Goal: Information Seeking & Learning: Check status

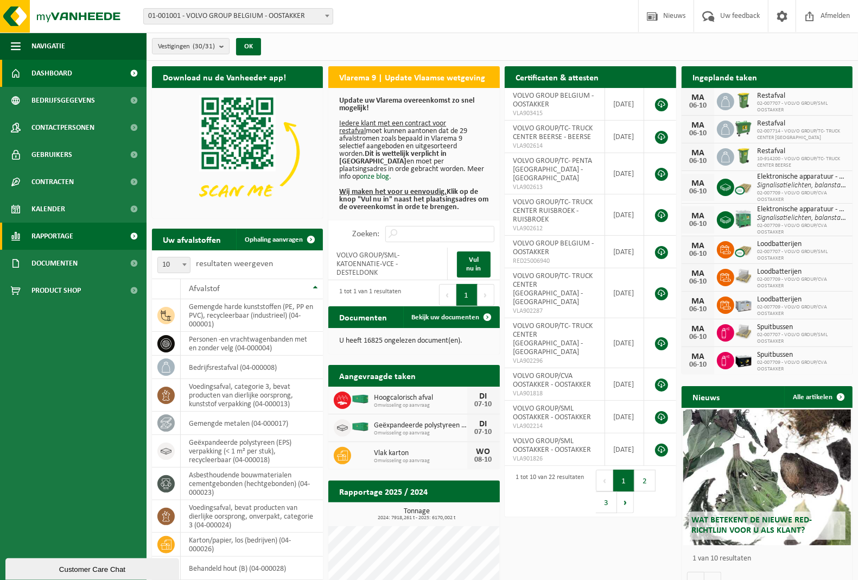
click at [53, 237] on span "Rapportage" at bounding box center [52, 235] width 42 height 27
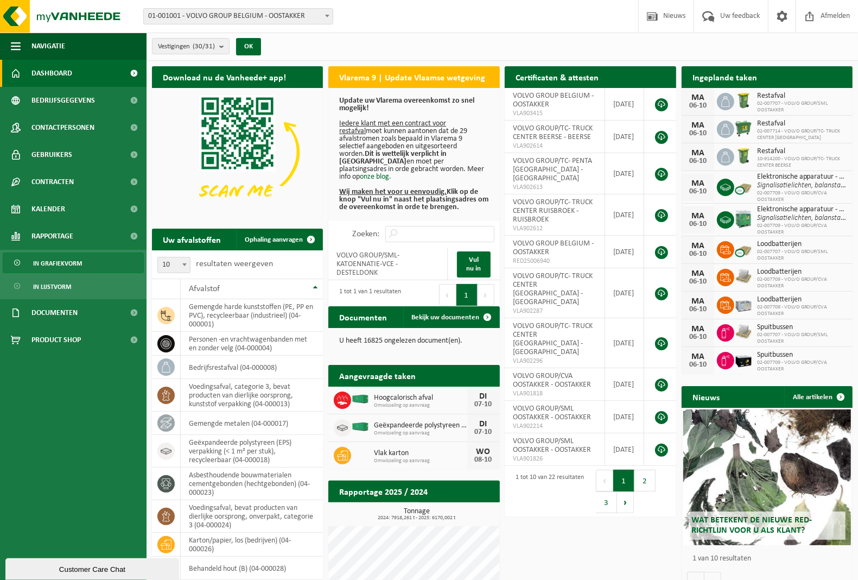
click at [61, 264] on span "In grafiekvorm" at bounding box center [57, 263] width 49 height 21
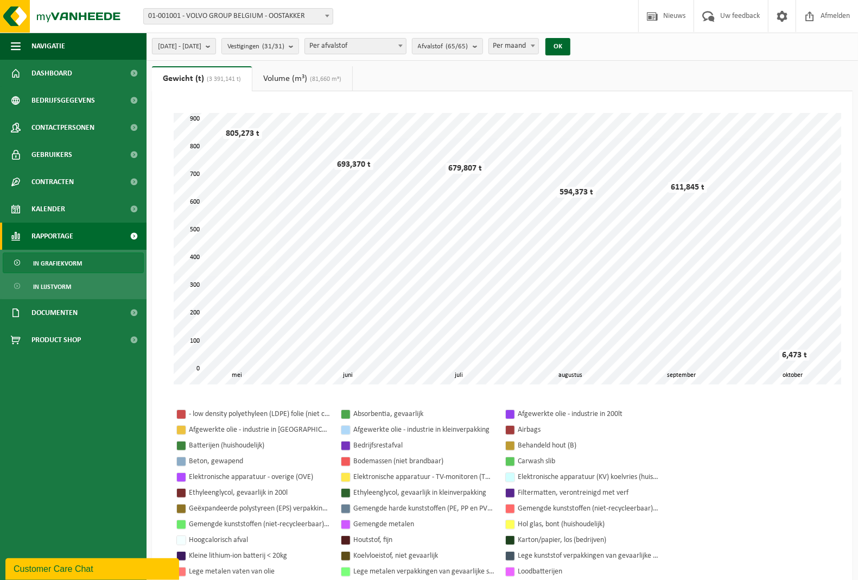
click at [215, 47] on b "submit" at bounding box center [211, 46] width 10 height 15
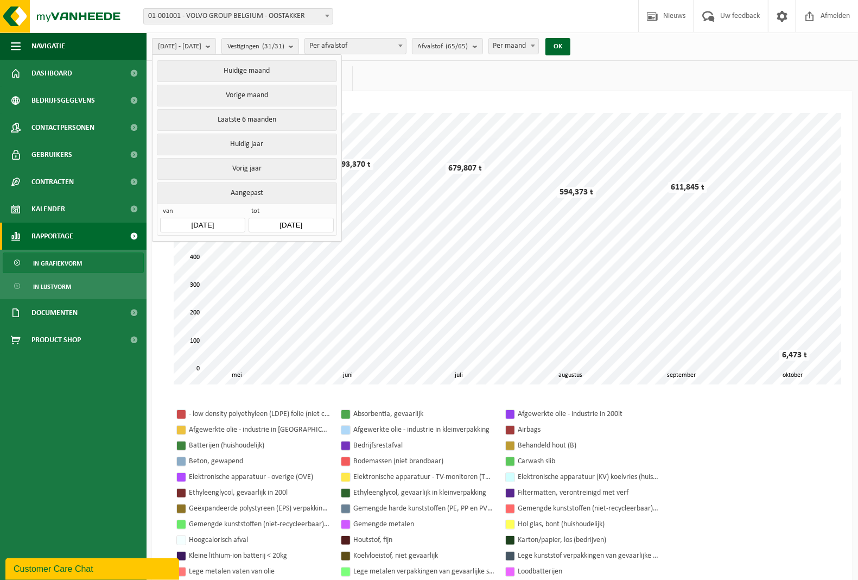
click at [213, 222] on input "[DATE]" at bounding box center [202, 225] width 85 height 15
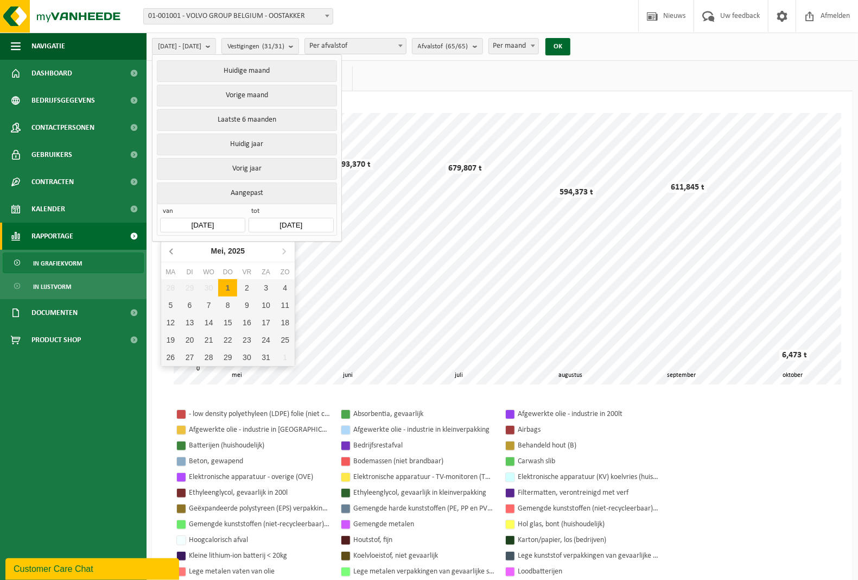
click at [173, 253] on icon at bounding box center [171, 250] width 17 height 17
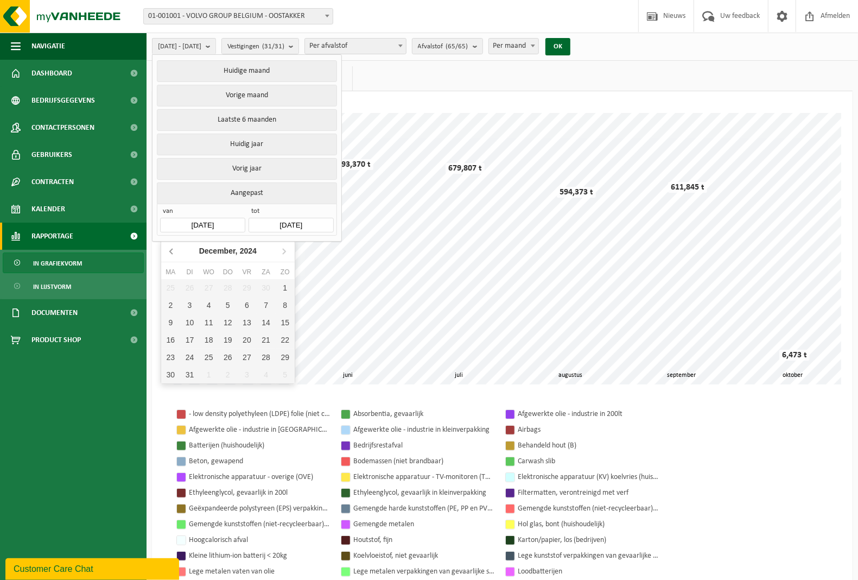
click at [173, 253] on icon at bounding box center [171, 250] width 17 height 17
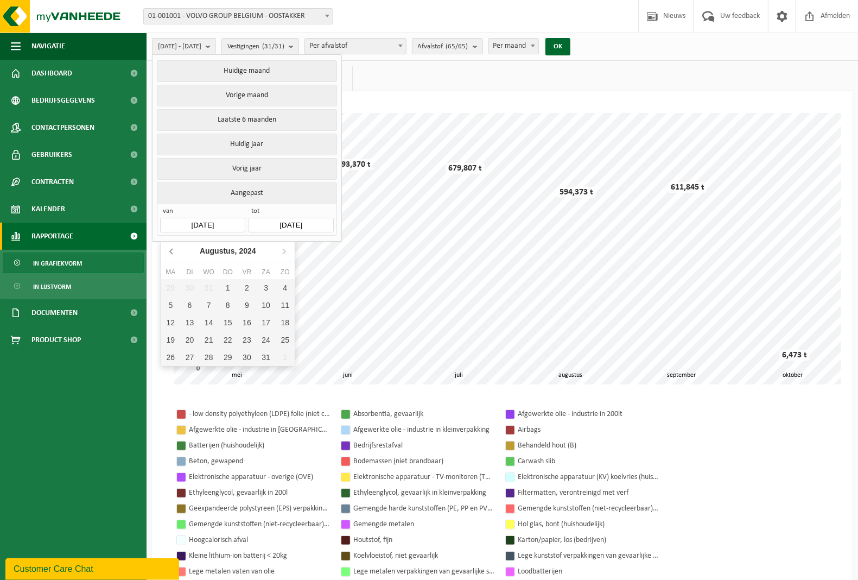
click at [173, 253] on icon at bounding box center [171, 250] width 17 height 17
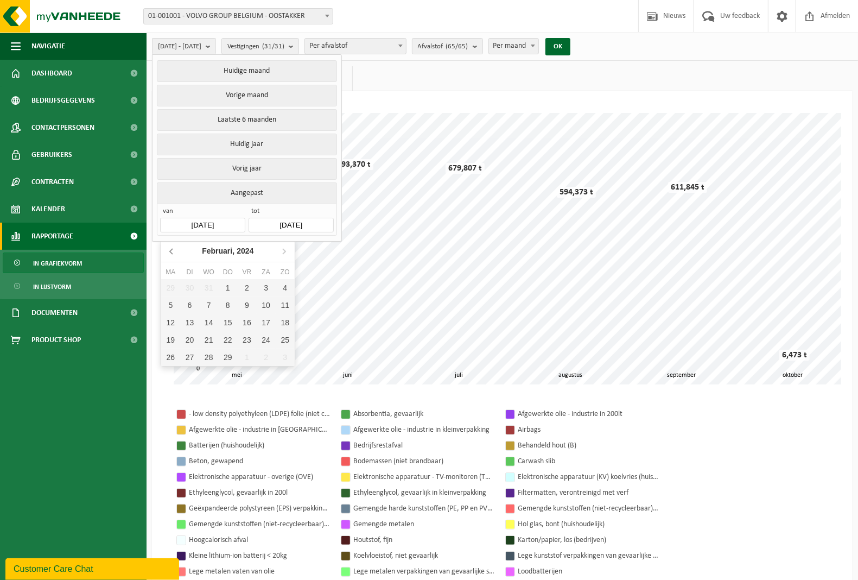
click at [173, 253] on icon at bounding box center [171, 250] width 17 height 17
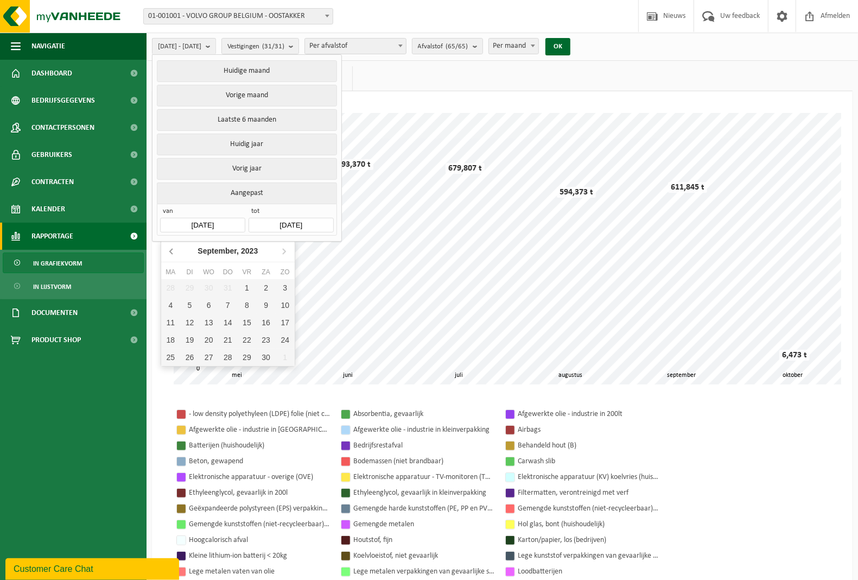
click at [173, 253] on icon at bounding box center [171, 250] width 17 height 17
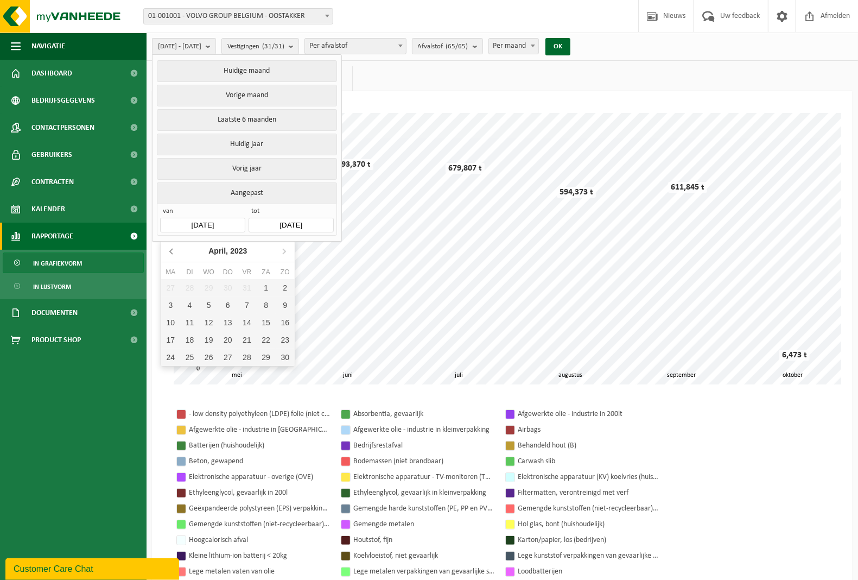
click at [173, 253] on icon at bounding box center [171, 250] width 17 height 17
click at [283, 251] on icon at bounding box center [283, 250] width 17 height 17
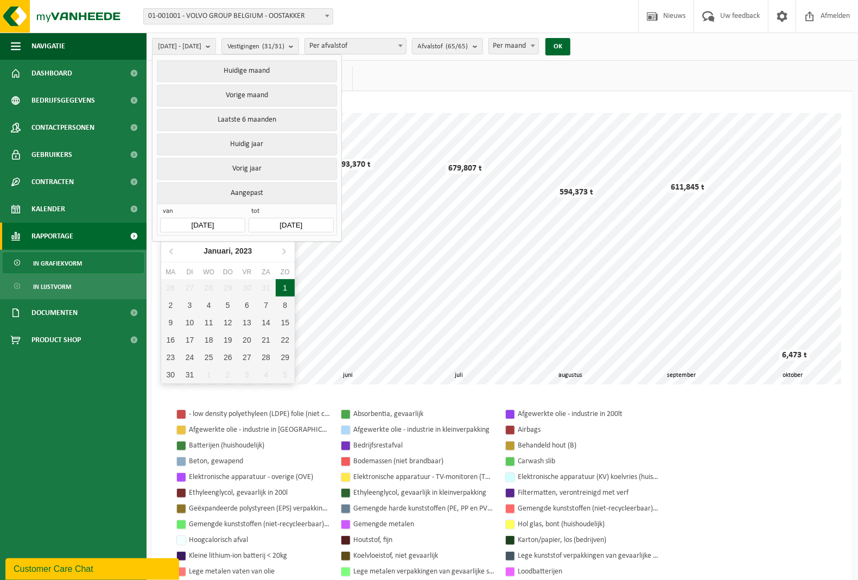
click at [281, 286] on div "1" at bounding box center [285, 287] width 19 height 17
type input "[DATE]"
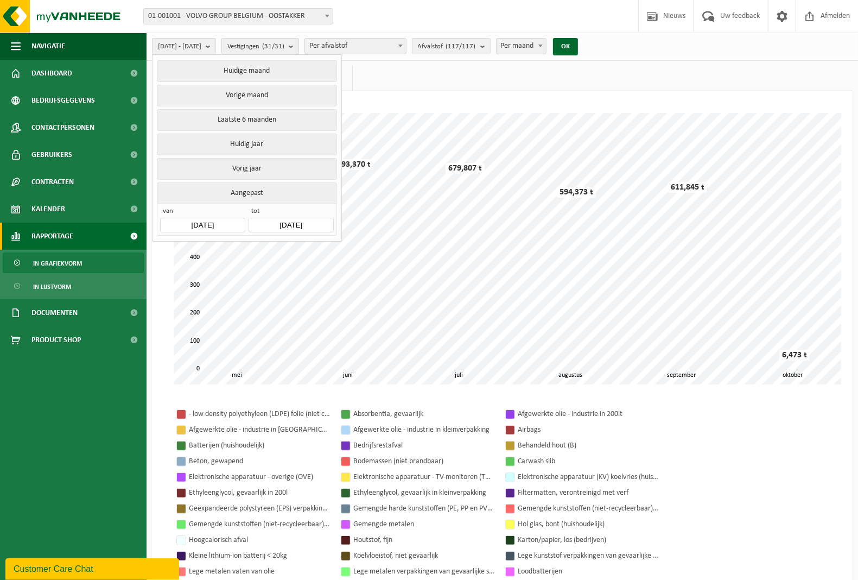
click at [298, 49] on b "submit" at bounding box center [294, 46] width 10 height 15
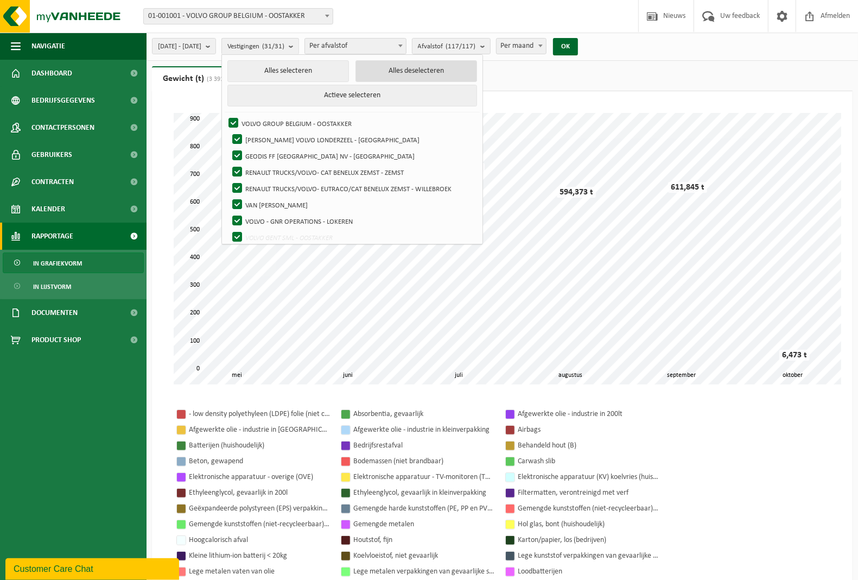
click at [408, 72] on button "Alles deselecteren" at bounding box center [416, 71] width 122 height 22
checkbox input "false"
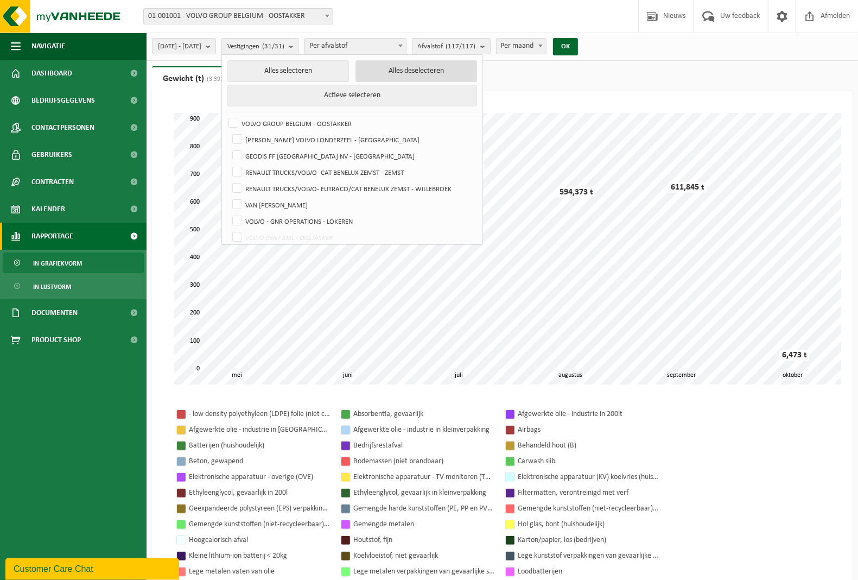
checkbox input "false"
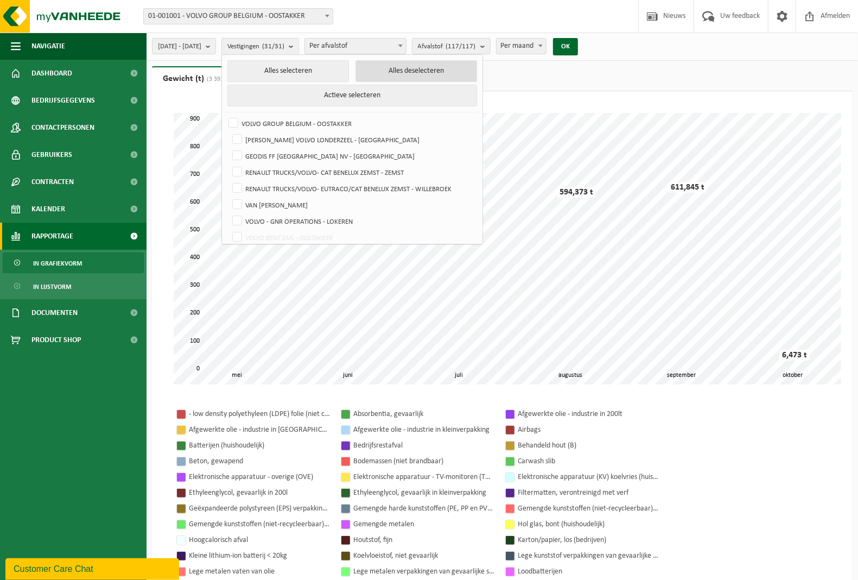
checkbox input "false"
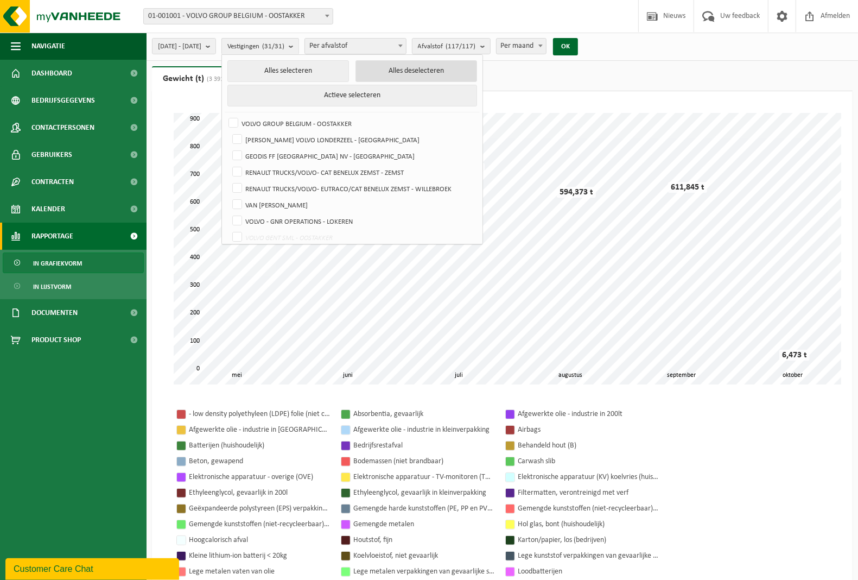
checkbox input "false"
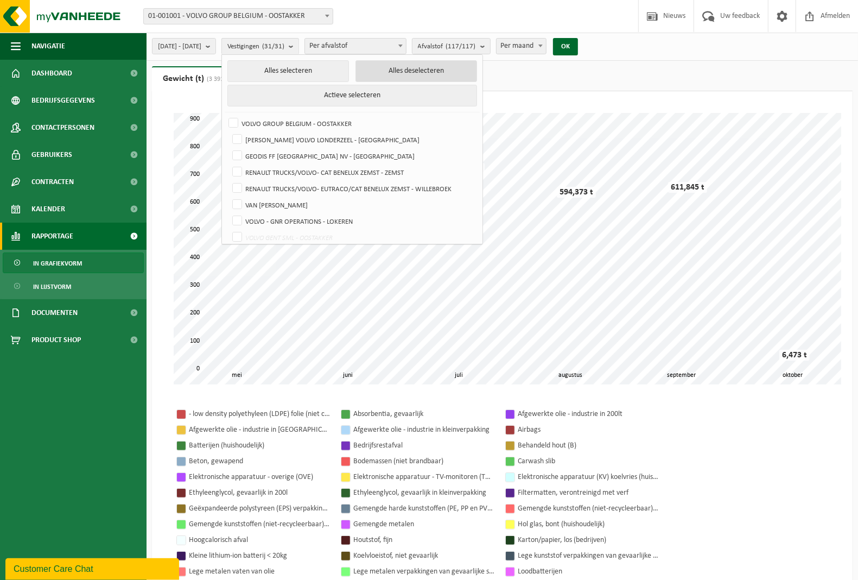
checkbox input "false"
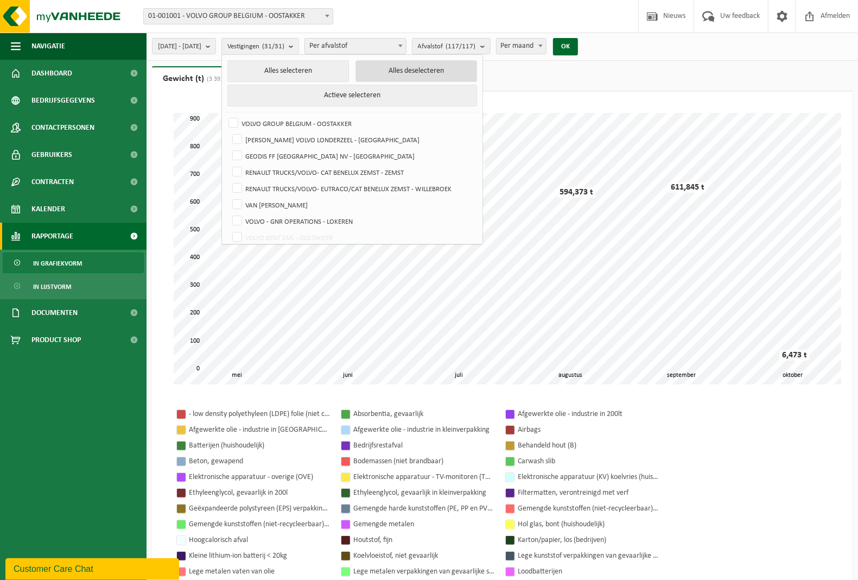
checkbox input "false"
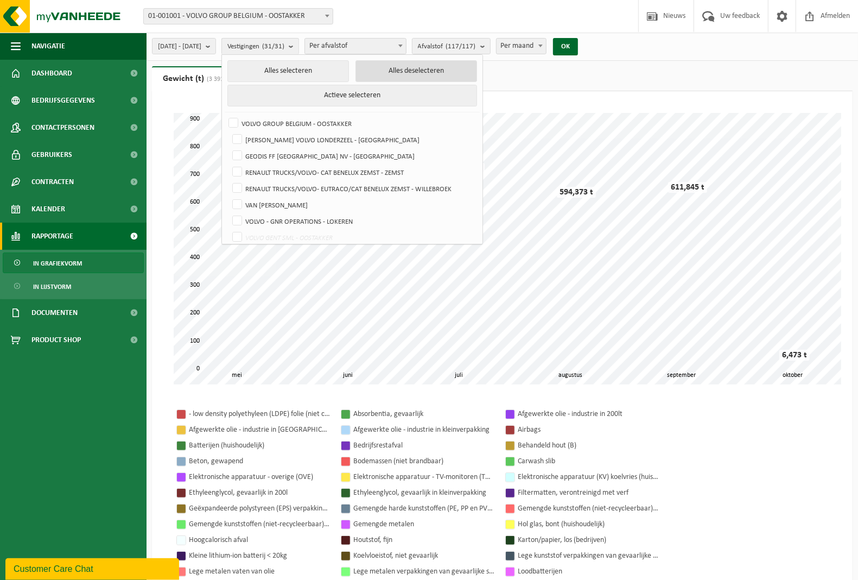
checkbox input "false"
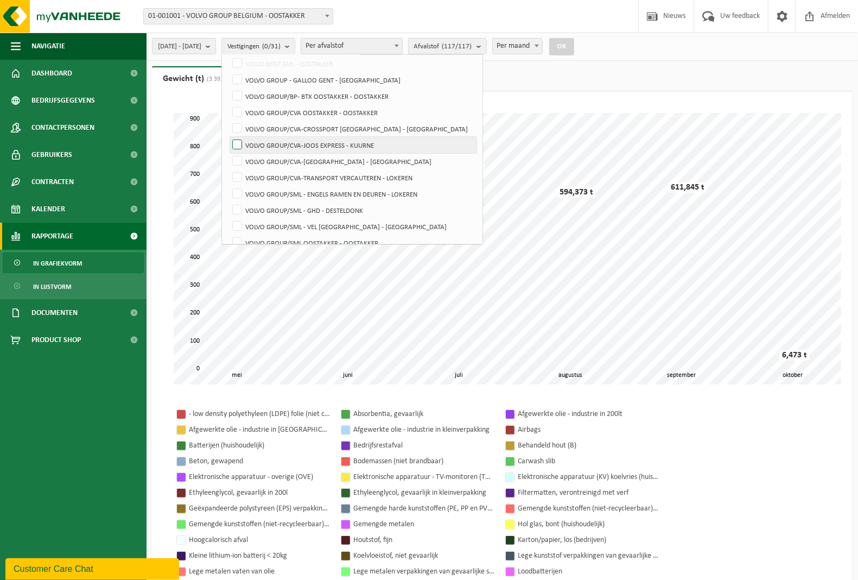
scroll to position [203, 0]
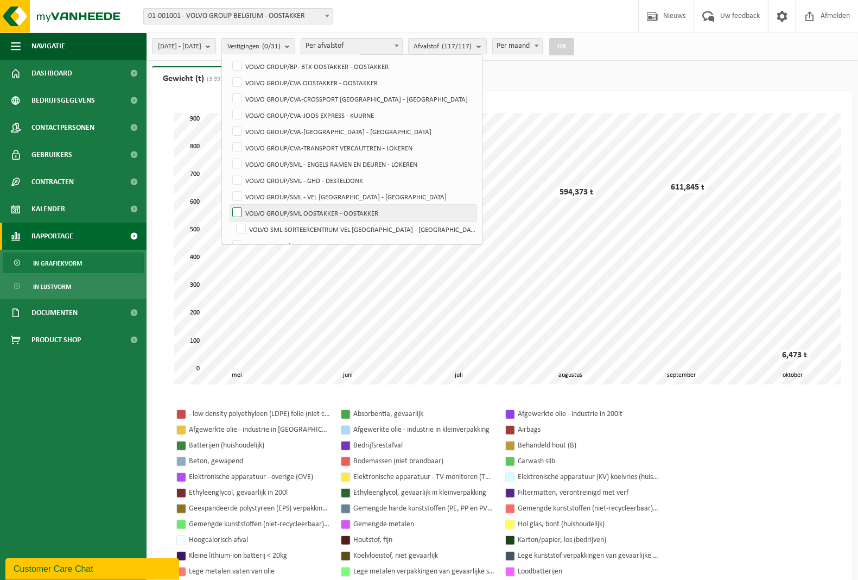
click at [265, 213] on label "VOLVO GROUP/SML OOSTAKKER - OOSTAKKER" at bounding box center [353, 213] width 246 height 16
click at [228, 205] on input "VOLVO GROUP/SML OOSTAKKER - OOSTAKKER" at bounding box center [228, 204] width 1 height 1
checkbox input "true"
click at [639, 55] on div "[DATE] - [DATE] Huidige maand Vorige maand Laatste 6 maanden Huidig jaar Vorig …" at bounding box center [502, 47] width 711 height 28
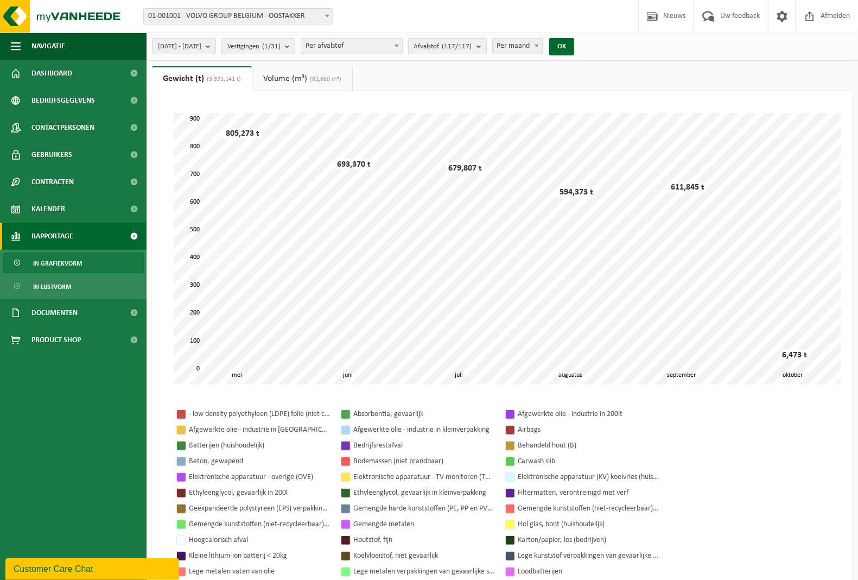
click at [486, 48] on b "submit" at bounding box center [481, 46] width 10 height 15
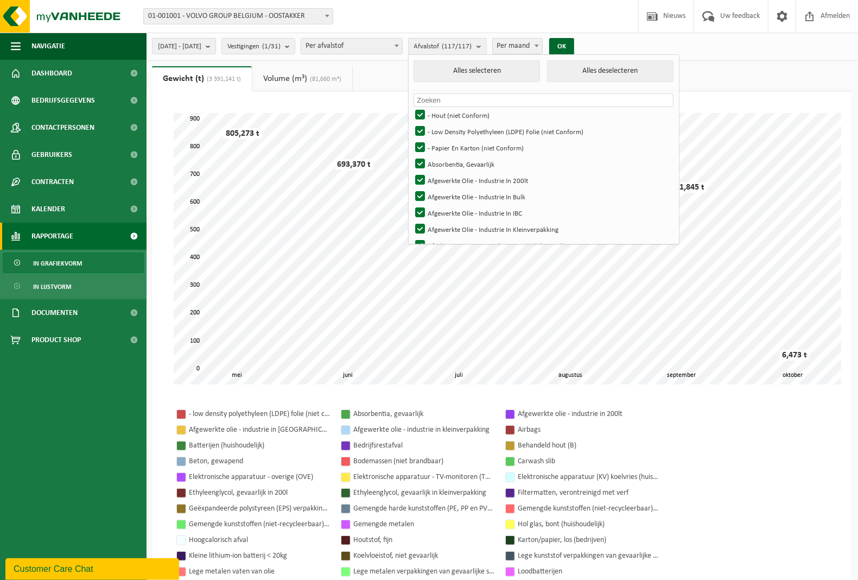
click at [521, 104] on input "text" at bounding box center [542, 100] width 259 height 14
type input "H"
click at [606, 74] on button "Alles deselecteren" at bounding box center [610, 71] width 126 height 22
checkbox input "false"
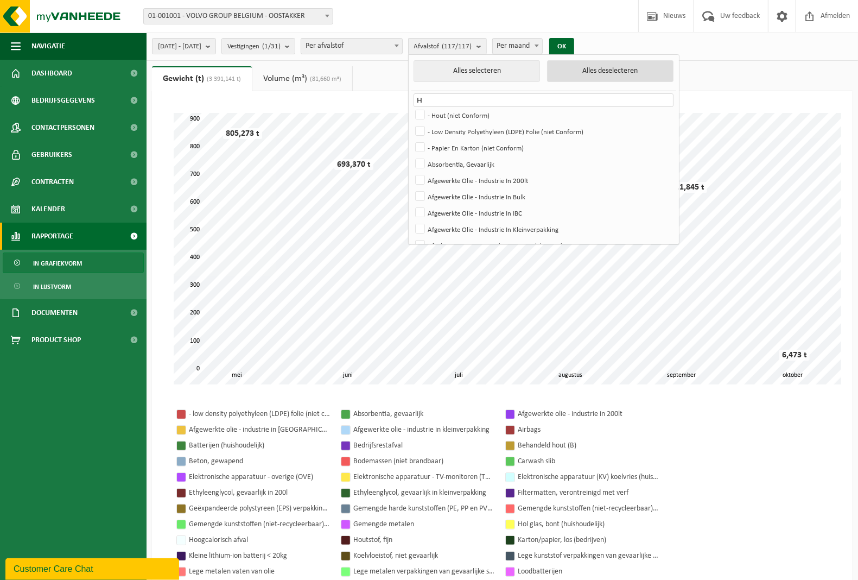
checkbox input "false"
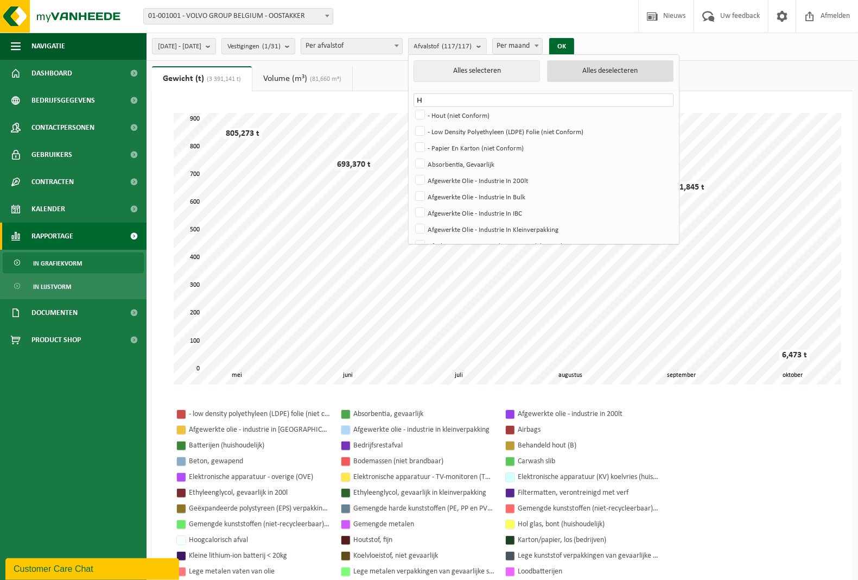
checkbox input "false"
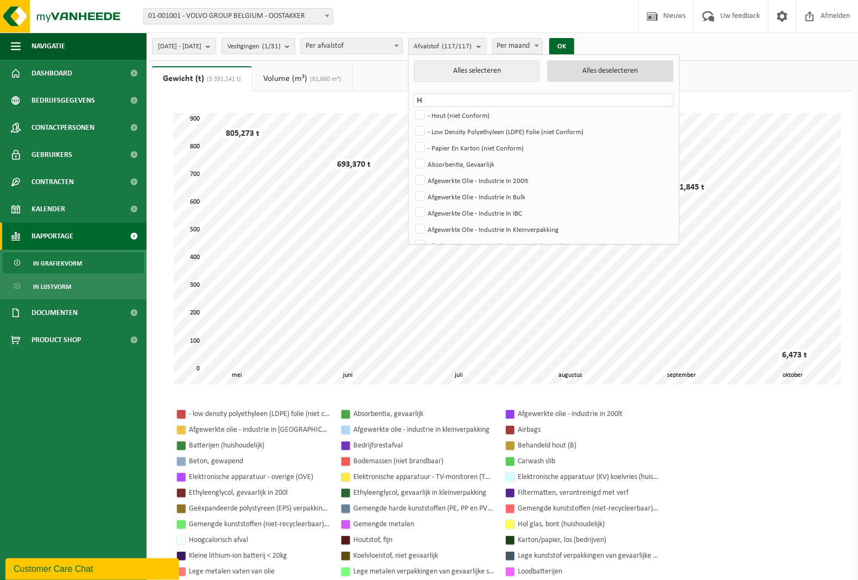
checkbox input "false"
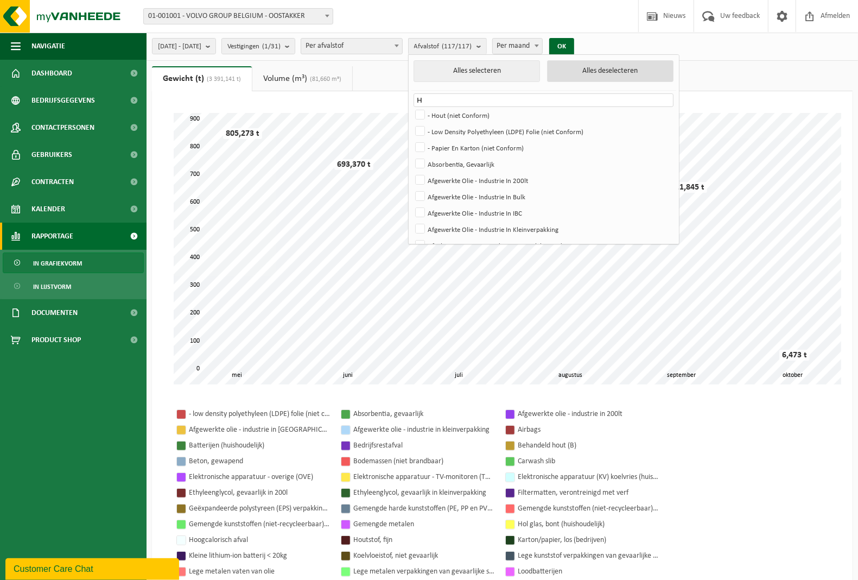
checkbox input "false"
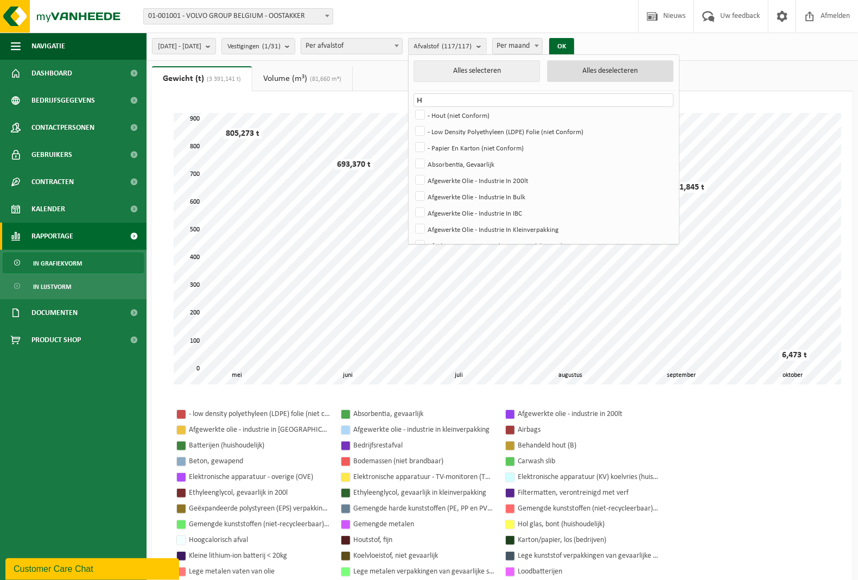
checkbox input "false"
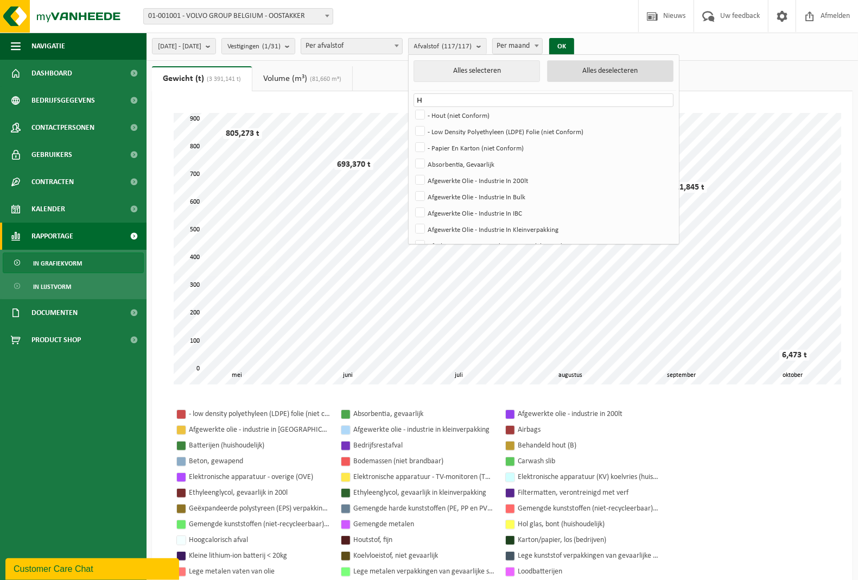
checkbox input "false"
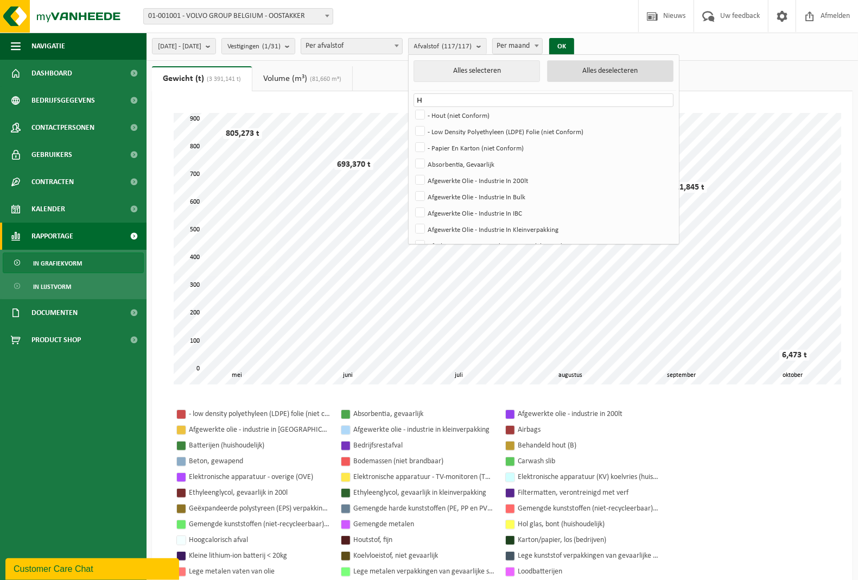
checkbox input "false"
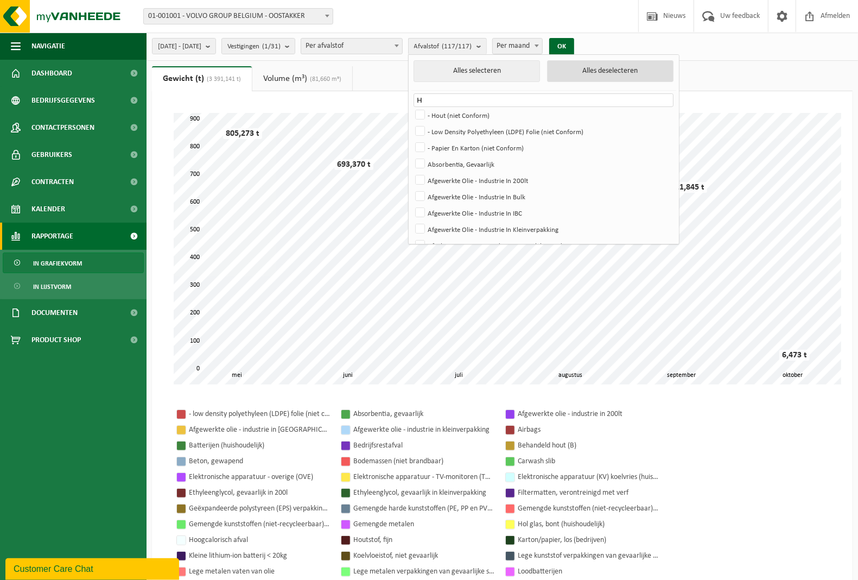
checkbox input "false"
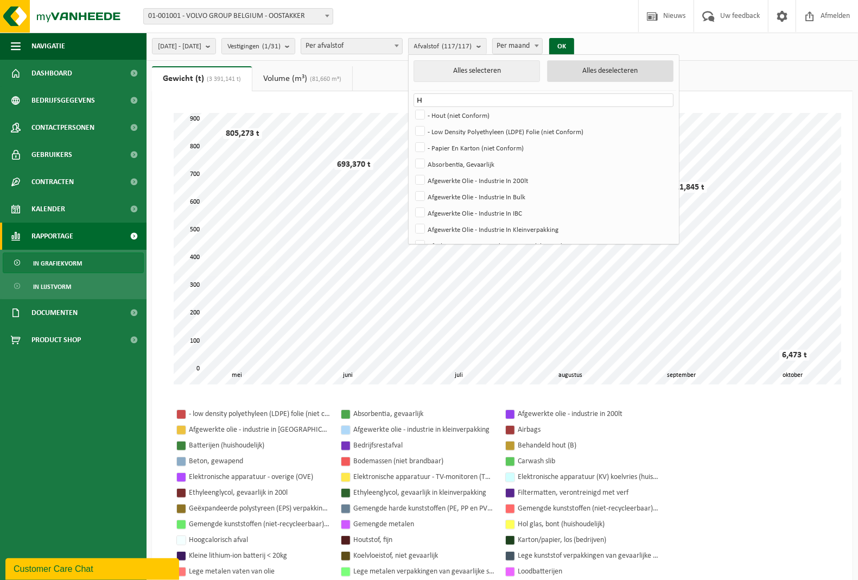
checkbox input "false"
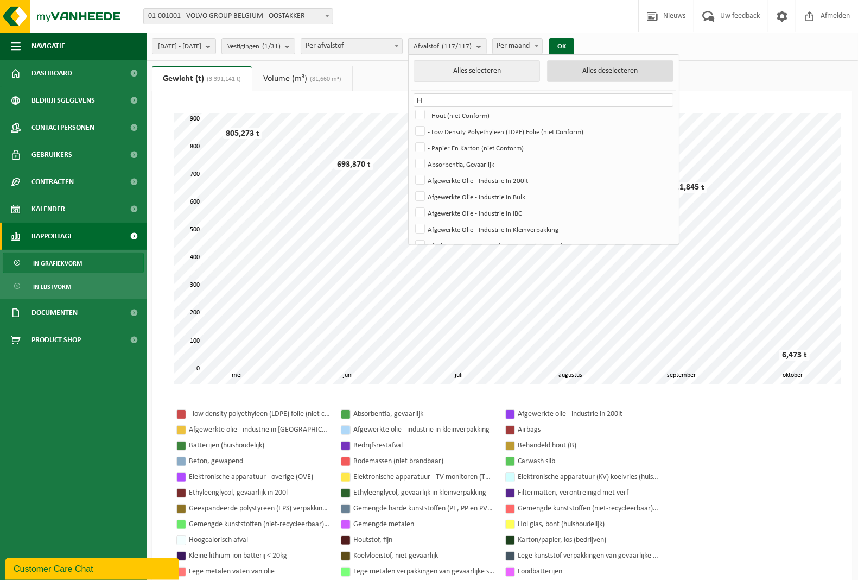
checkbox input "false"
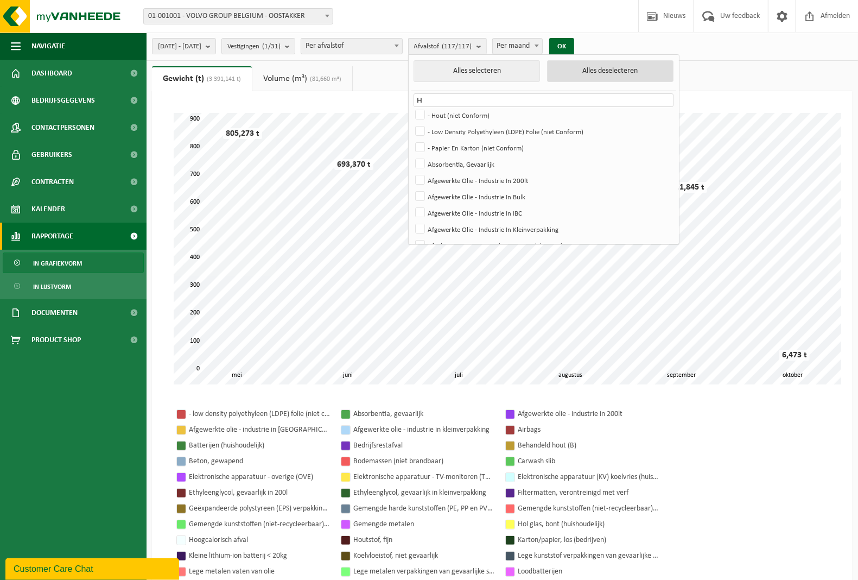
checkbox input "false"
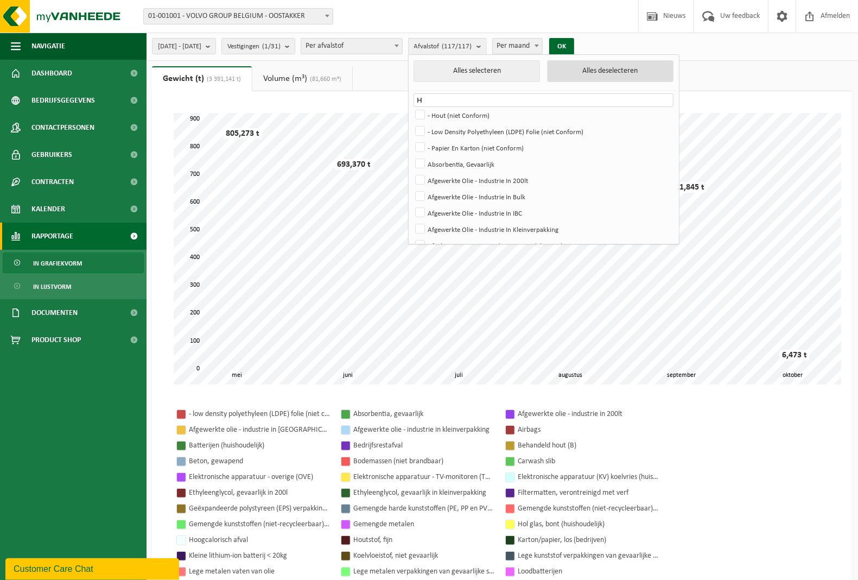
checkbox input "false"
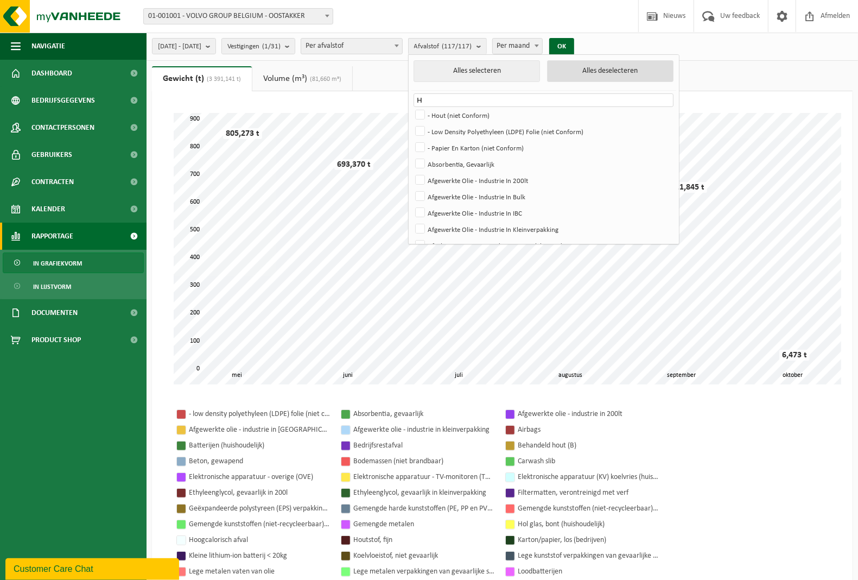
checkbox input "false"
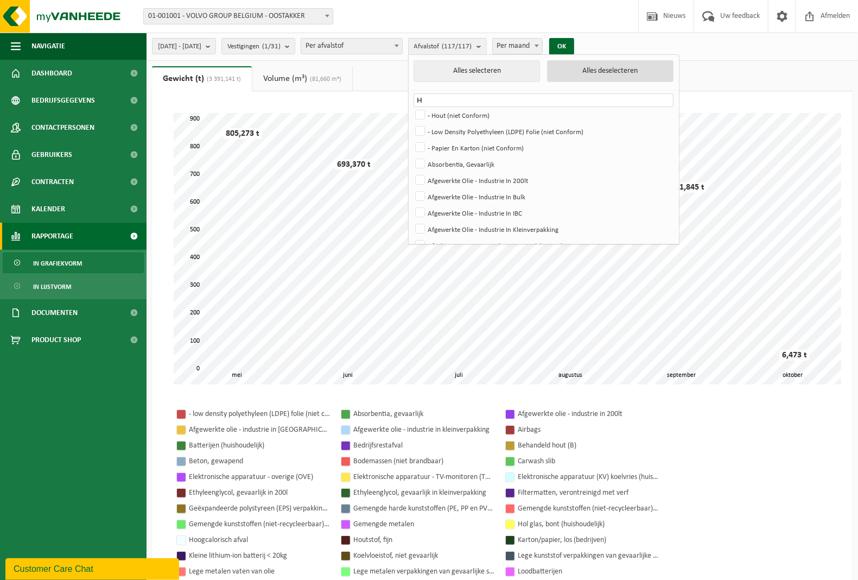
checkbox input "false"
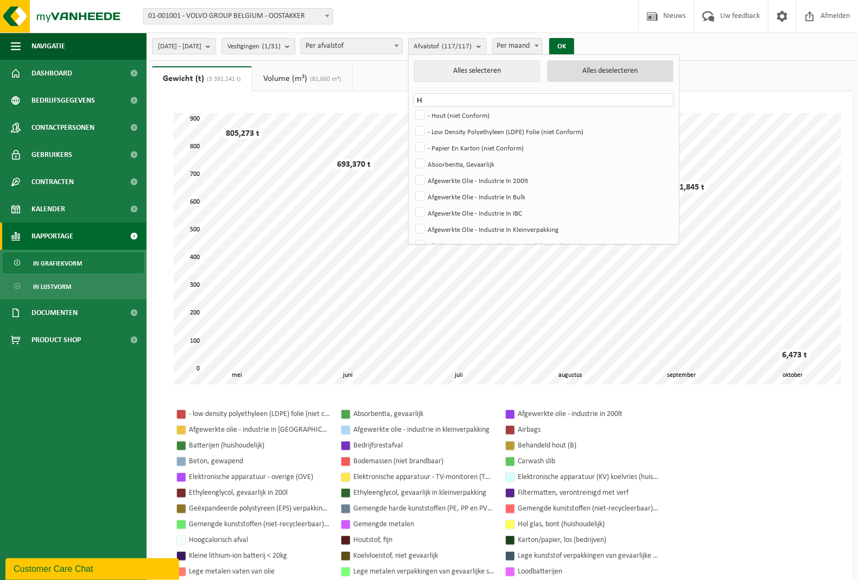
checkbox input "false"
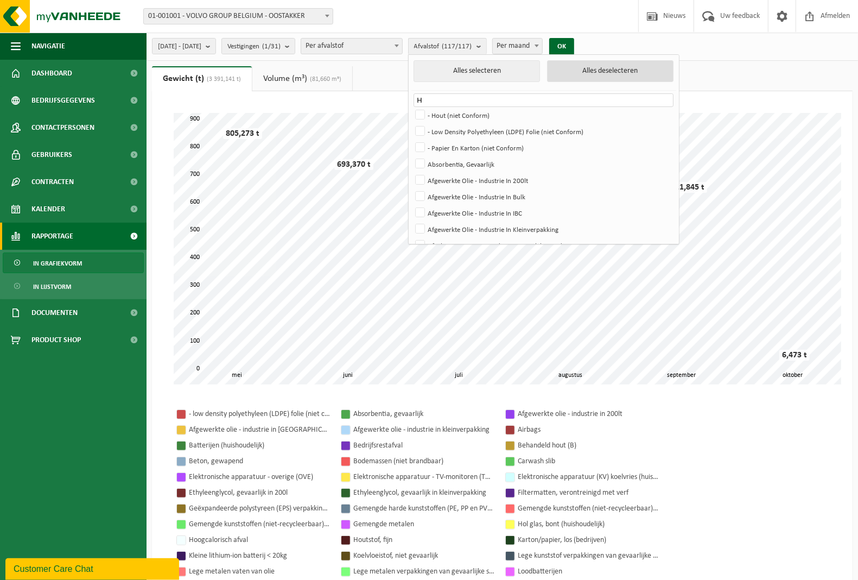
checkbox input "false"
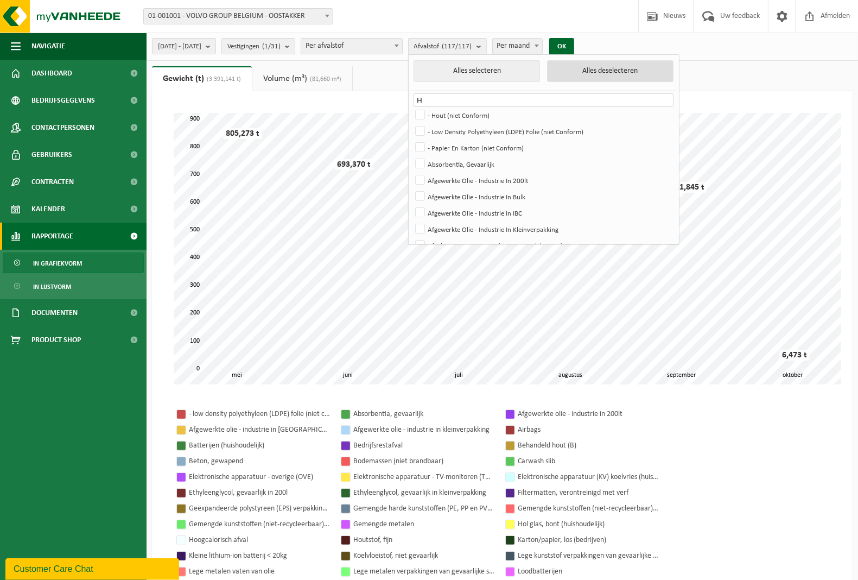
checkbox input "false"
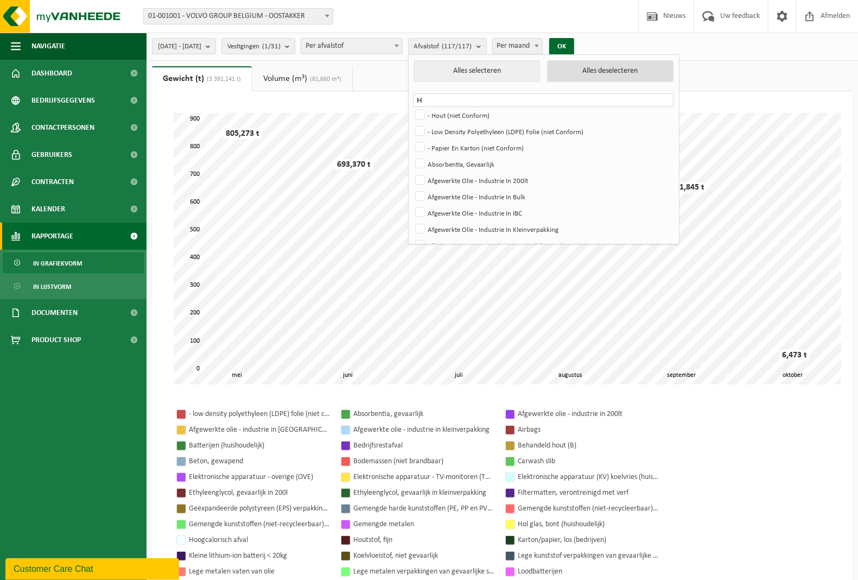
checkbox input "false"
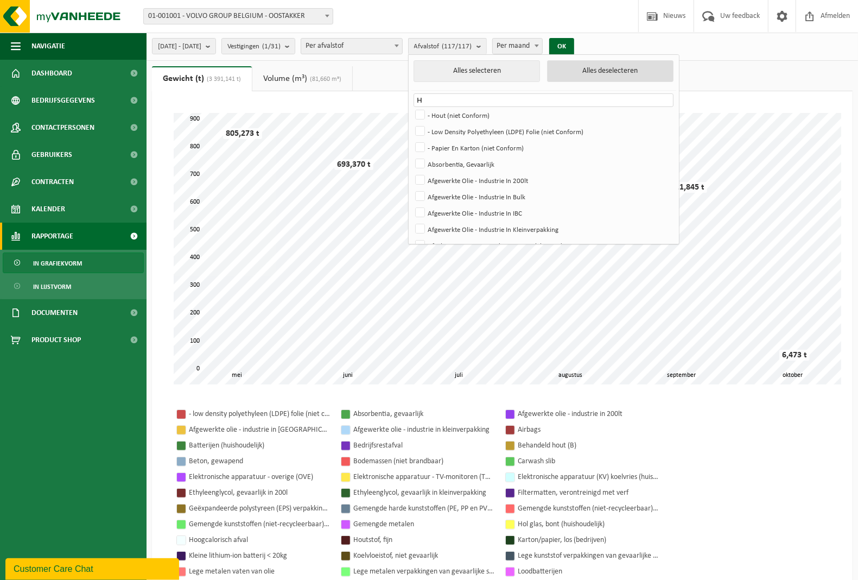
checkbox input "false"
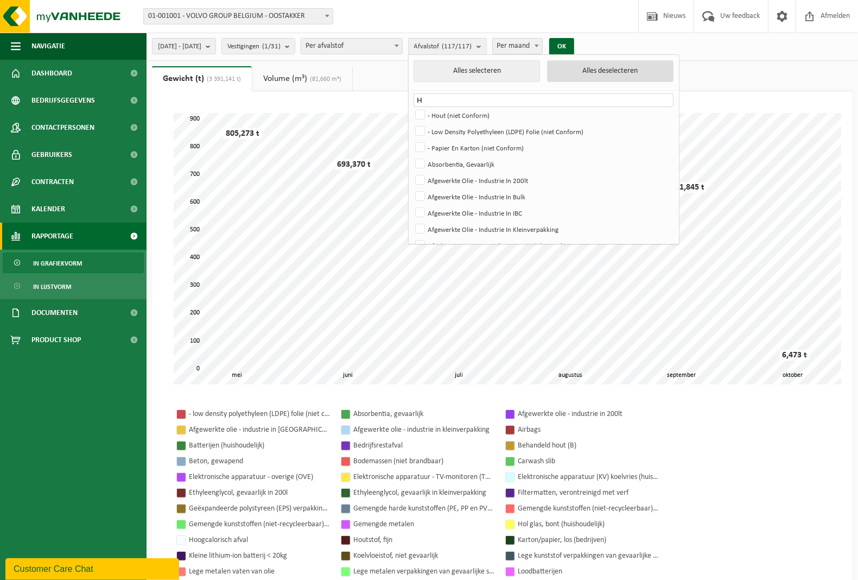
checkbox input "false"
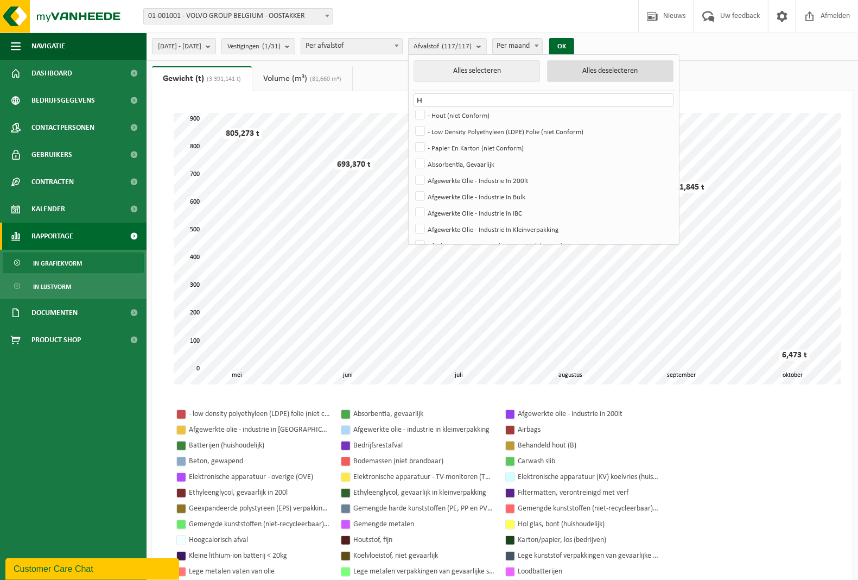
checkbox input "false"
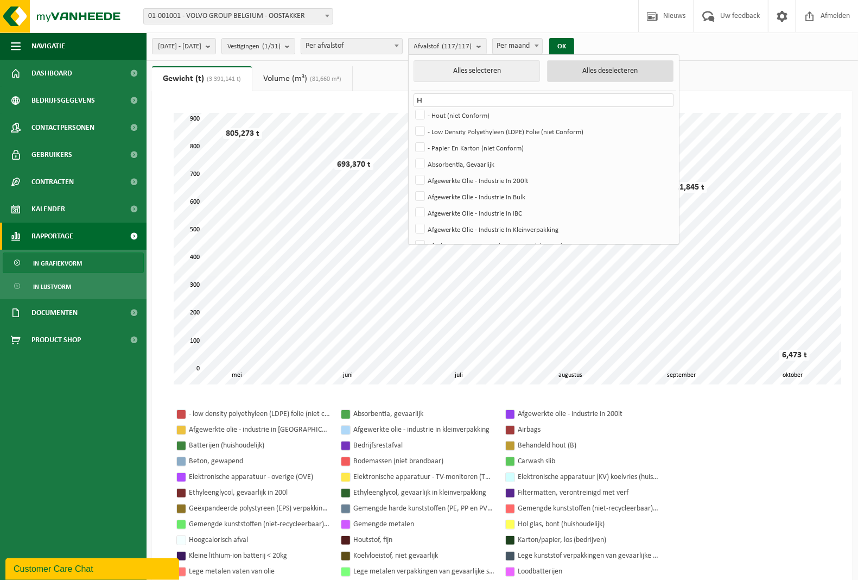
checkbox input "false"
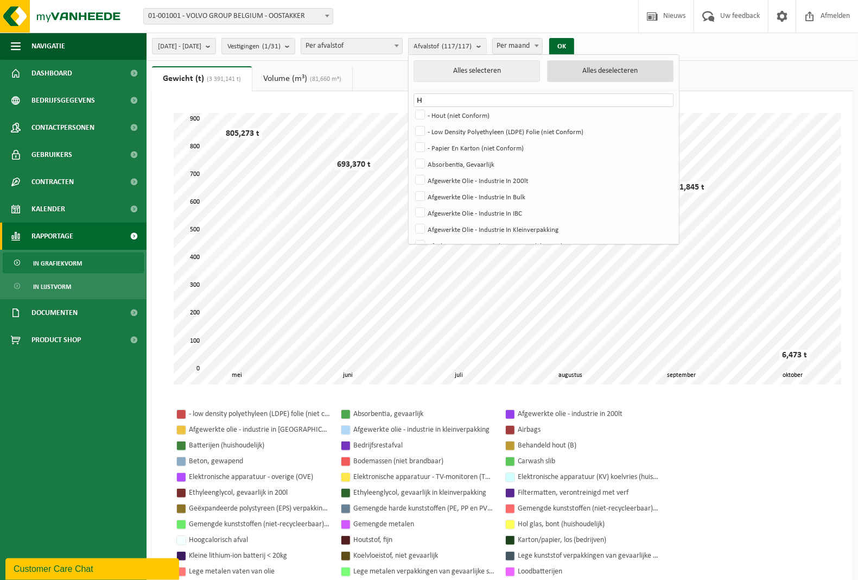
checkbox input "false"
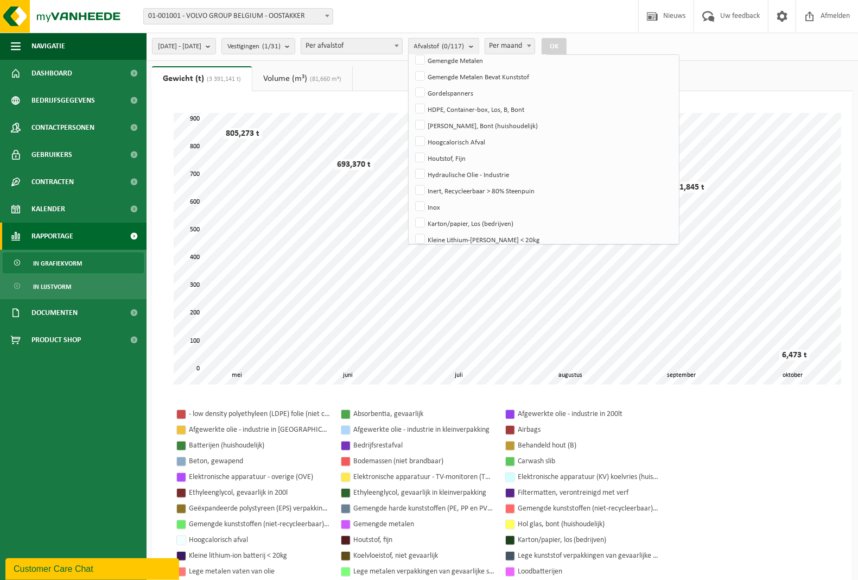
scroll to position [746, 0]
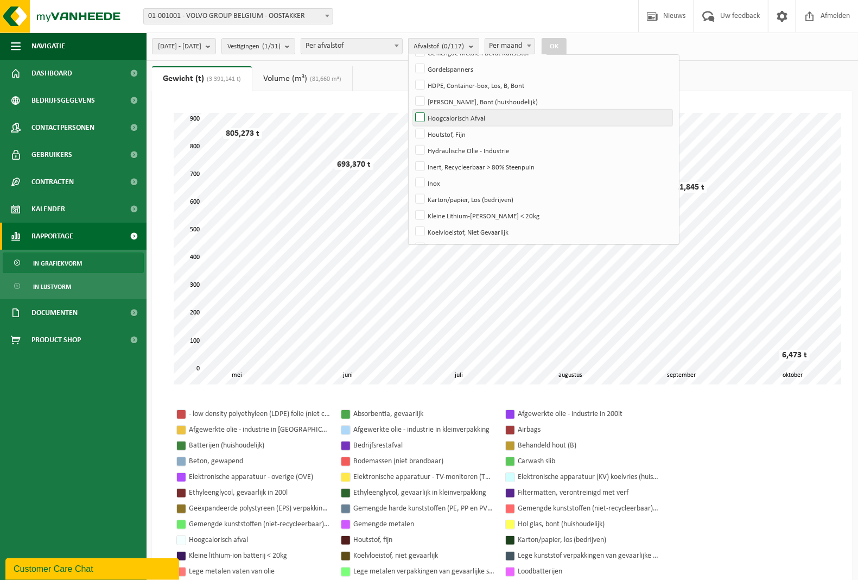
click at [451, 118] on label "Hoogcalorisch Afval" at bounding box center [542, 118] width 259 height 16
click at [411, 110] on input "Hoogcalorisch Afval" at bounding box center [411, 109] width 1 height 1
checkbox input "true"
click at [566, 47] on button "OK" at bounding box center [554, 46] width 25 height 17
